Goal: Download file/media

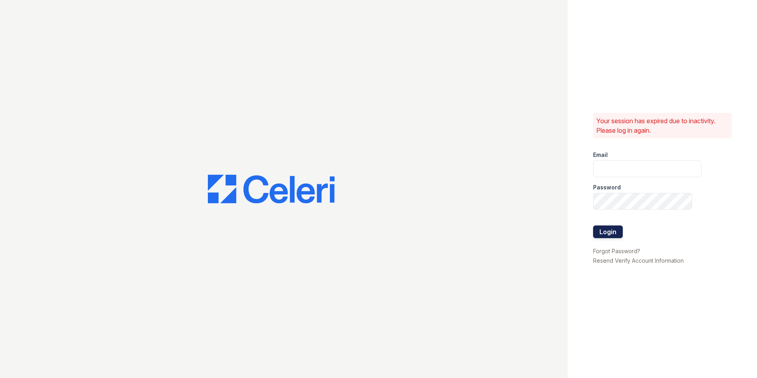
type input "[EMAIL_ADDRESS][DOMAIN_NAME]"
click at [603, 230] on button "Login" at bounding box center [608, 231] width 30 height 13
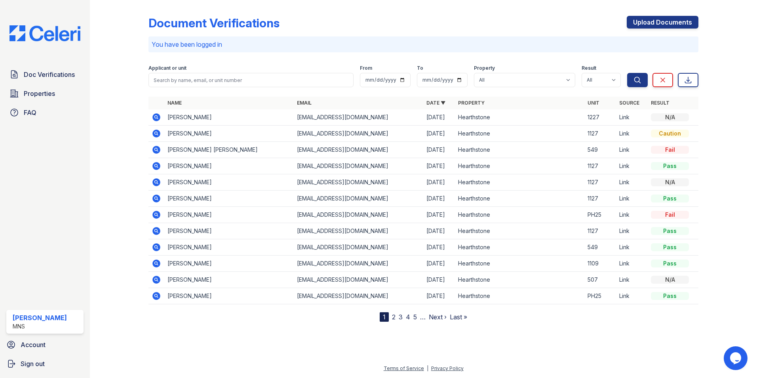
click at [156, 115] on icon at bounding box center [156, 116] width 9 height 9
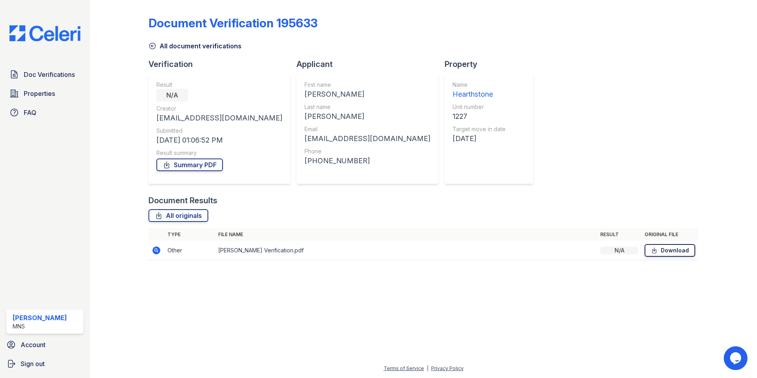
click at [649, 249] on link "Download" at bounding box center [669, 250] width 51 height 13
click at [488, 201] on div "Document Results" at bounding box center [423, 200] width 550 height 11
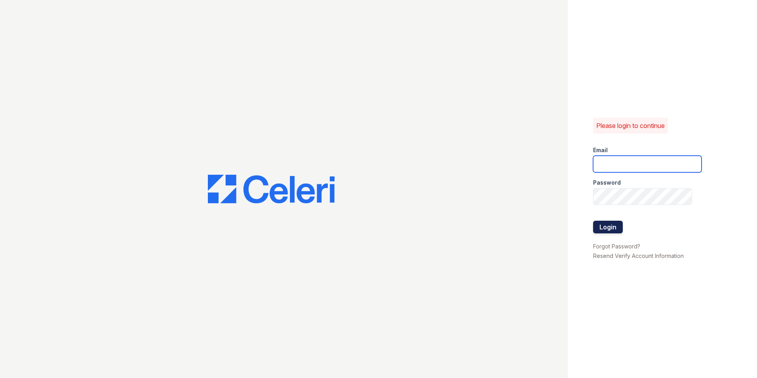
type input "[EMAIL_ADDRESS][DOMAIN_NAME]"
click at [608, 230] on button "Login" at bounding box center [608, 226] width 30 height 13
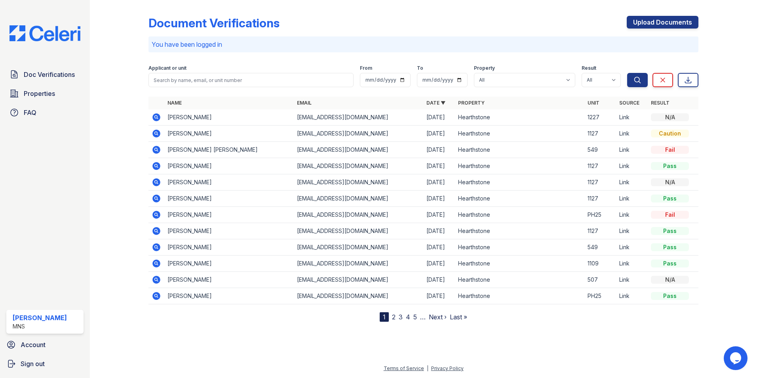
click at [155, 116] on icon at bounding box center [156, 117] width 8 height 8
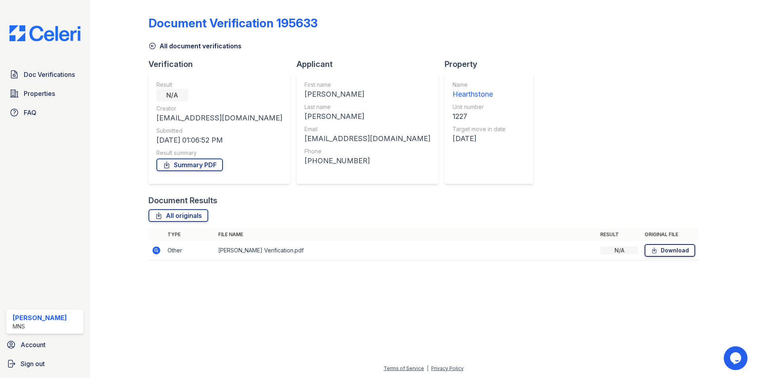
click at [664, 251] on link "Download" at bounding box center [669, 250] width 51 height 13
